Goal: Transaction & Acquisition: Purchase product/service

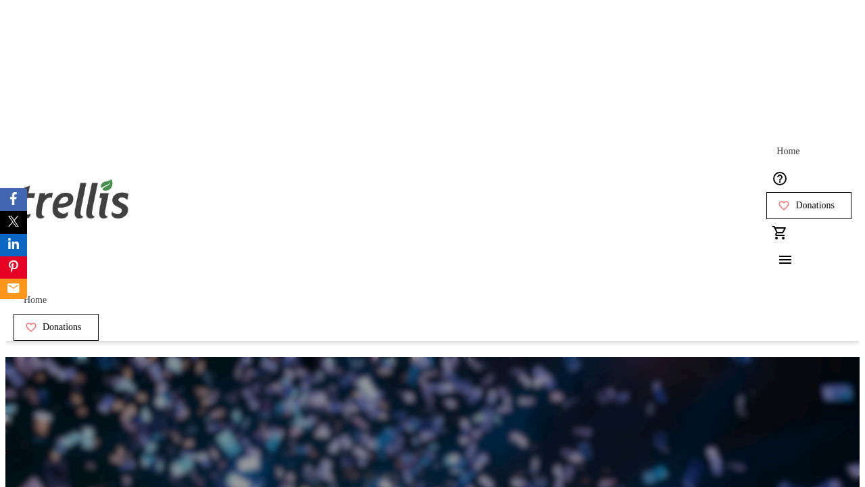
click at [795, 200] on span "Donations" at bounding box center [814, 205] width 39 height 11
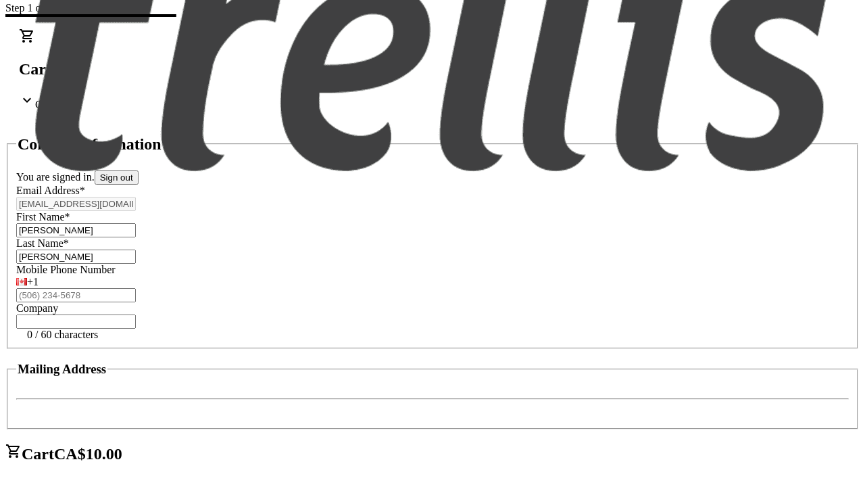
select select "BC"
select select "CA"
